Goal: Navigation & Orientation: Go to known website

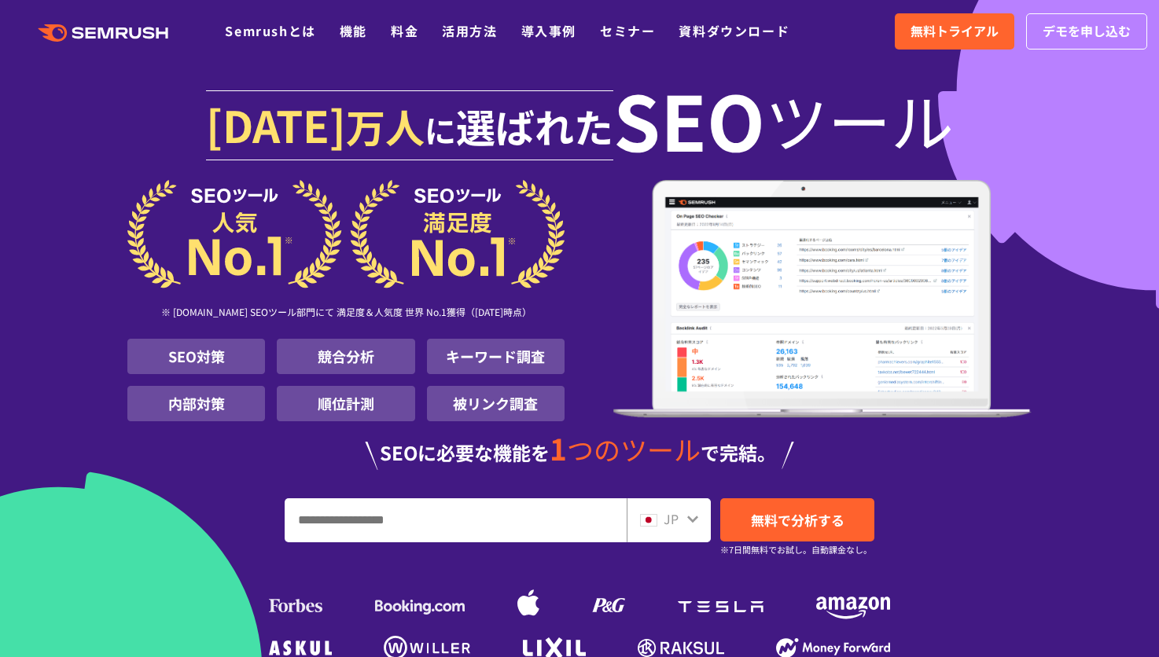
click at [141, 31] on icon at bounding box center [137, 34] width 12 height 12
click at [289, 51] on div ".cls {fill: #FF642D;} .cls {fill: #FF642D;} Semrushとは 機能 料金 活用方法 導入事例 セミナー 資料ダウ…" at bounding box center [579, 31] width 1159 height 47
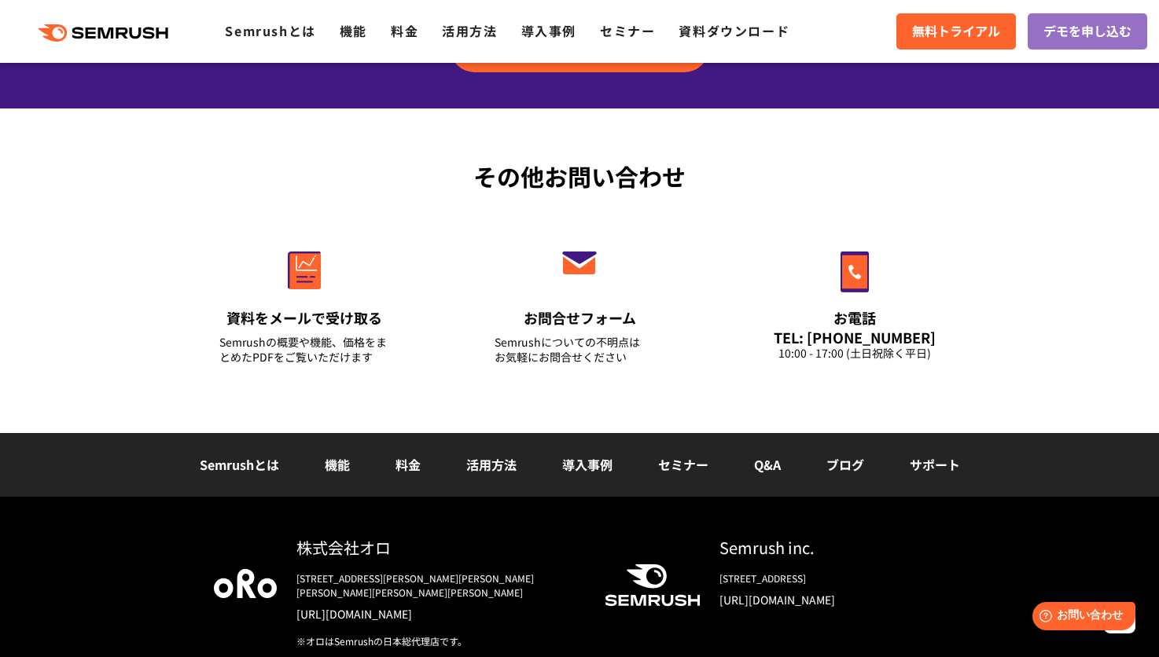
scroll to position [5562, 0]
